Goal: Transaction & Acquisition: Purchase product/service

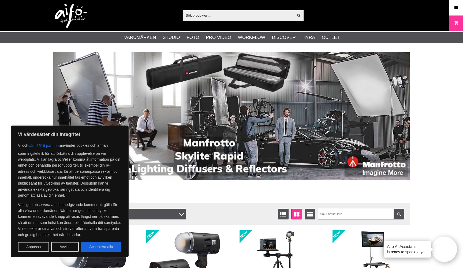
click at [212, 13] on input "text" at bounding box center [238, 15] width 111 height 8
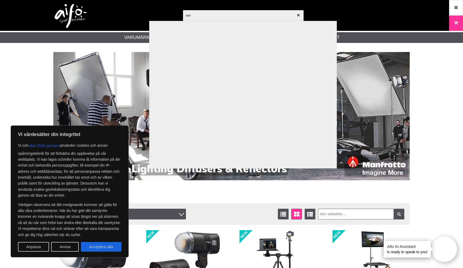
type input "wine"
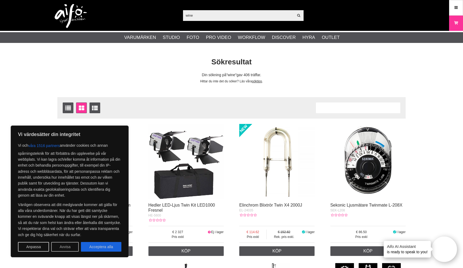
click at [66, 248] on button "Avvisa" at bounding box center [65, 247] width 28 height 10
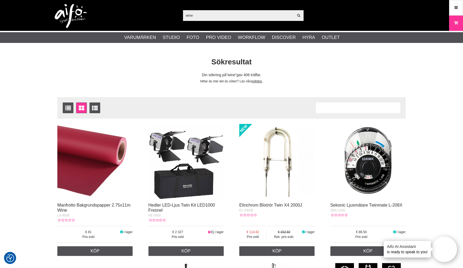
click at [91, 161] on img at bounding box center [94, 161] width 75 height 75
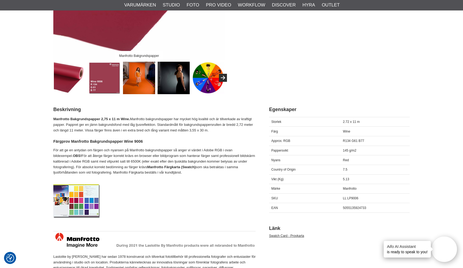
scroll to position [165, 0]
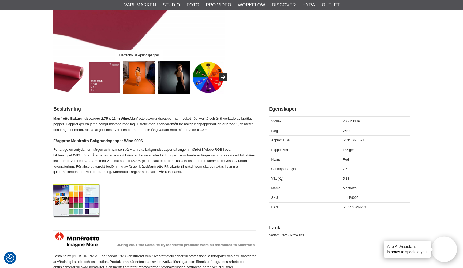
click at [84, 199] on img at bounding box center [76, 201] width 47 height 34
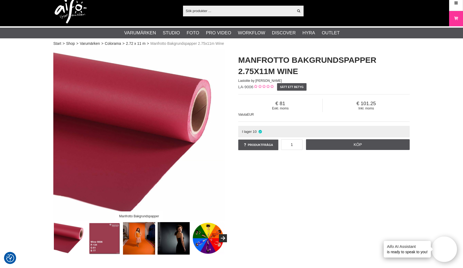
scroll to position [5, 0]
